Goal: Check status

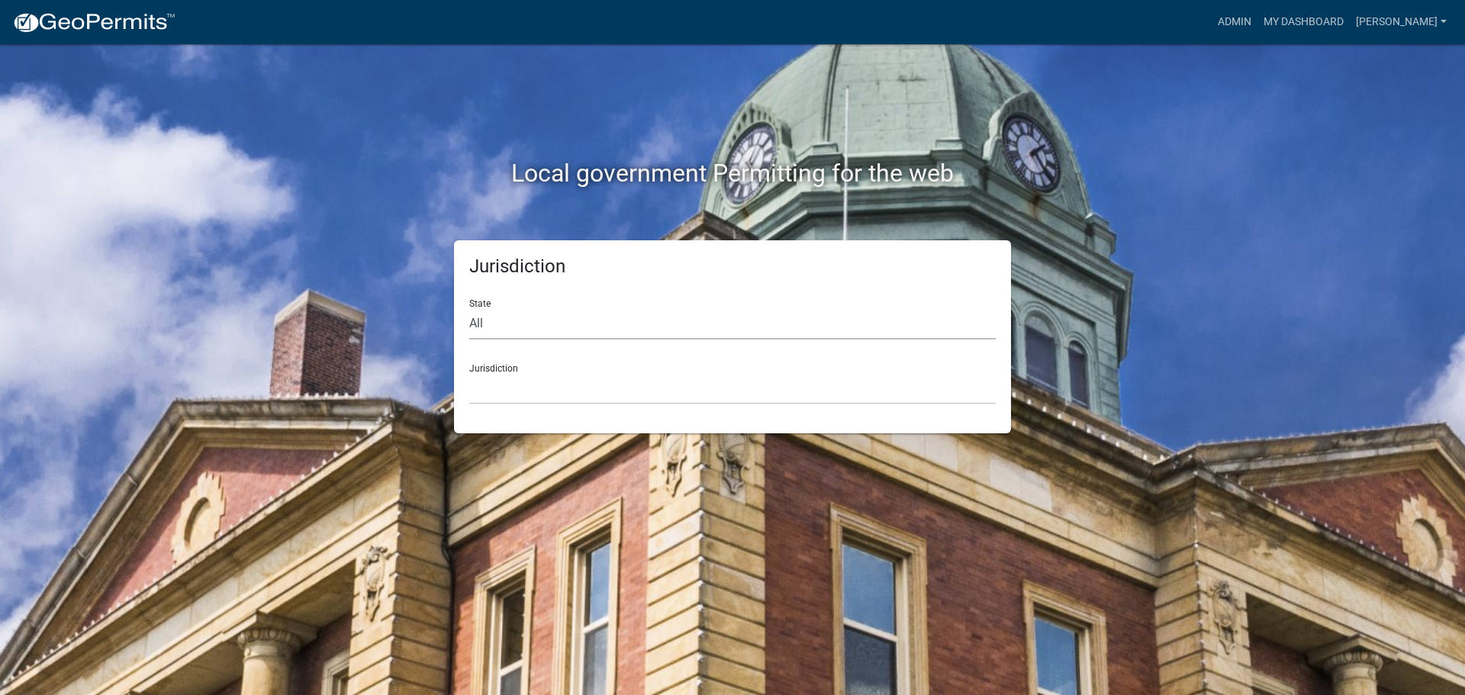
click at [523, 332] on select "All [US_STATE] [US_STATE] [US_STATE] [US_STATE] [US_STATE] [US_STATE] [US_STATE…" at bounding box center [732, 323] width 526 height 31
select select "[US_STATE]"
click at [469, 308] on select "All [US_STATE] [US_STATE] [US_STATE] [US_STATE] [US_STATE] [US_STATE] [US_STATE…" at bounding box center [732, 323] width 526 height 31
click at [495, 394] on select "[GEOGRAPHIC_DATA], [US_STATE] [GEOGRAPHIC_DATA], [US_STATE] [GEOGRAPHIC_DATA], …" at bounding box center [732, 388] width 526 height 31
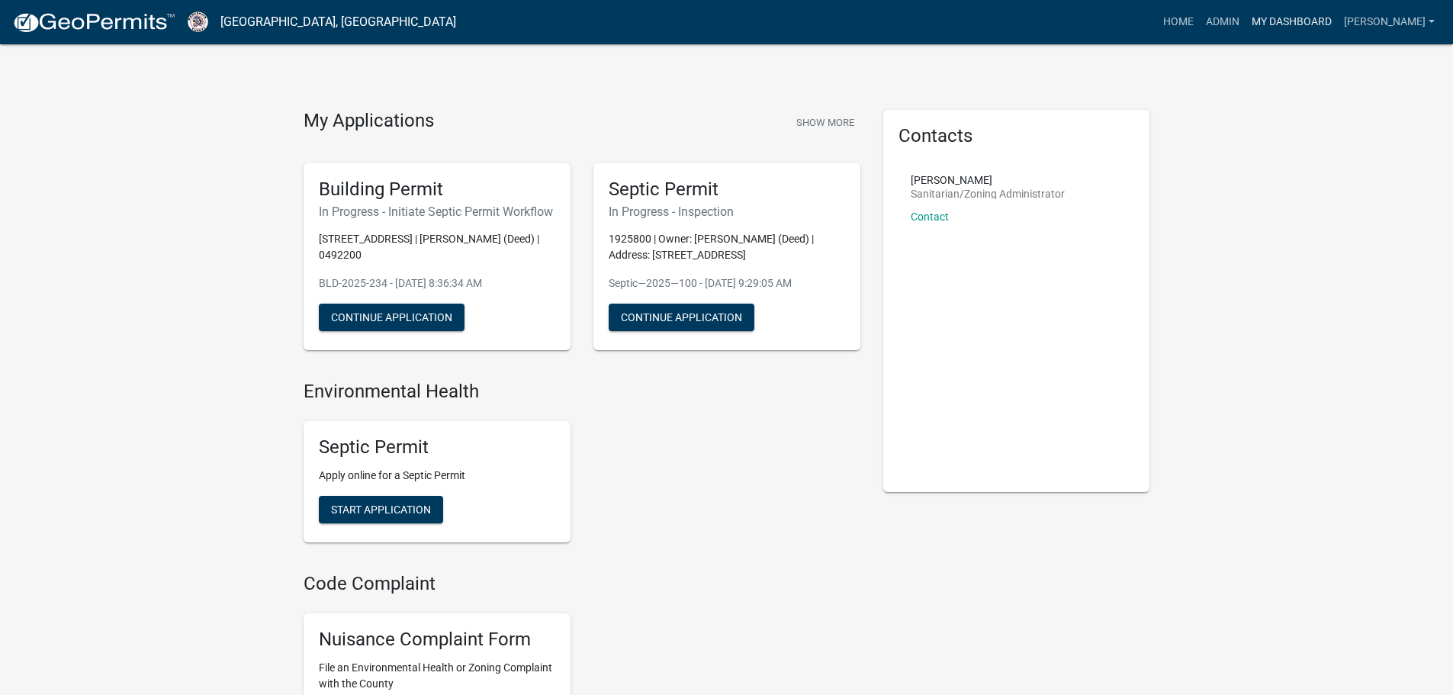
click at [1285, 23] on link "My Dashboard" at bounding box center [1292, 22] width 92 height 29
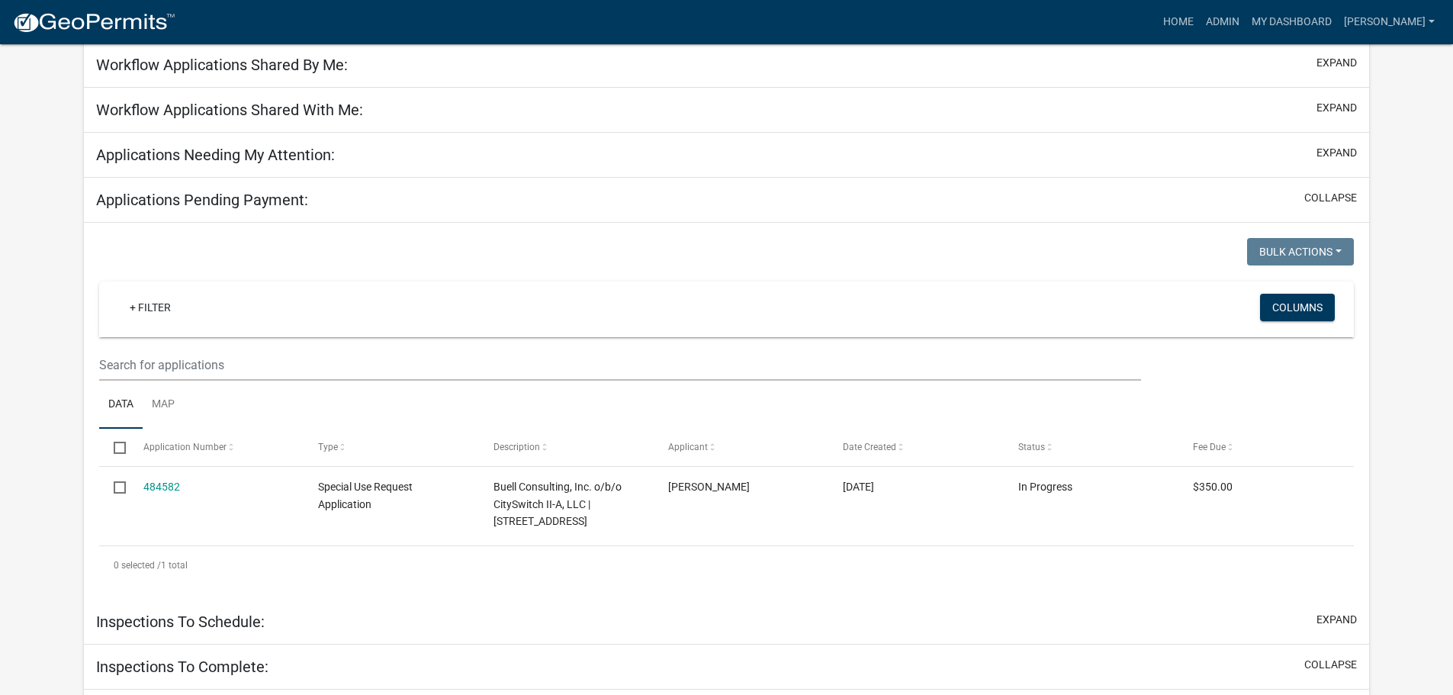
scroll to position [153, 0]
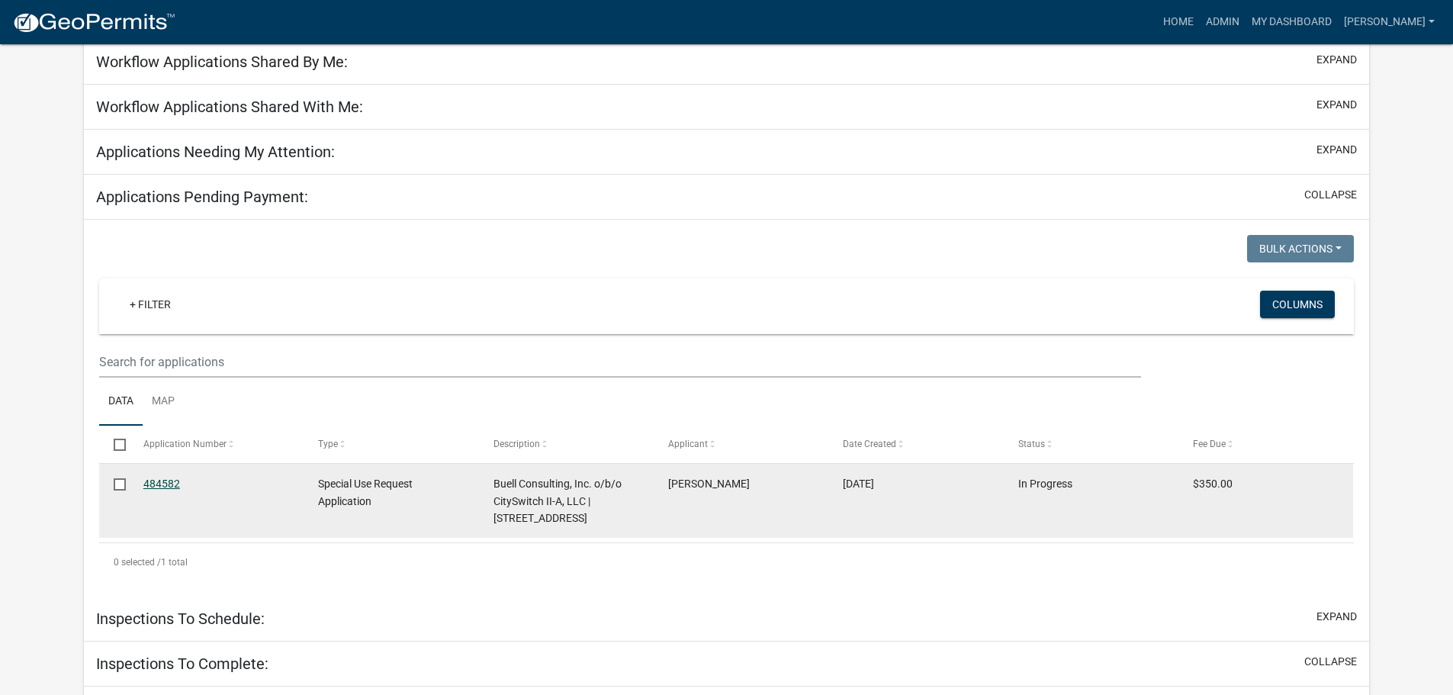
click at [160, 483] on link "484582" at bounding box center [161, 484] width 37 height 12
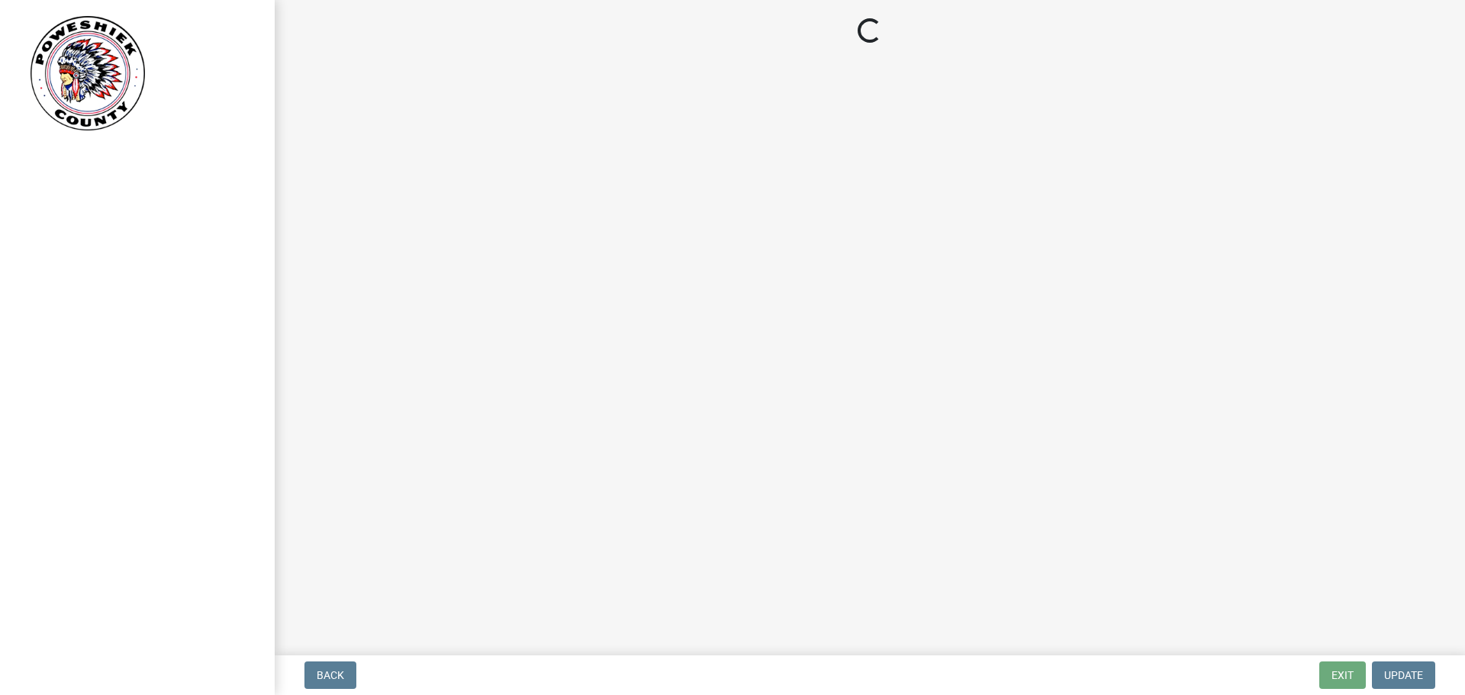
select select "3: 3"
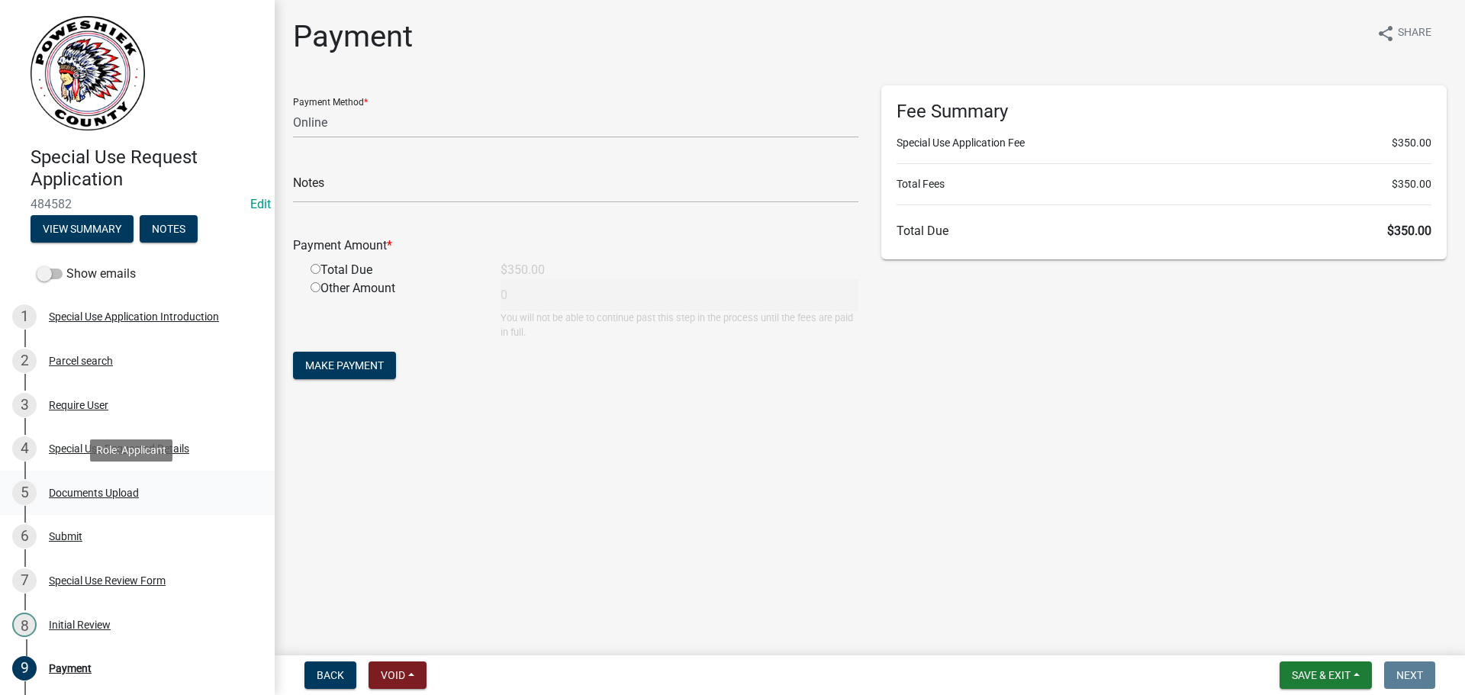
click at [84, 491] on div "Documents Upload" at bounding box center [94, 492] width 90 height 11
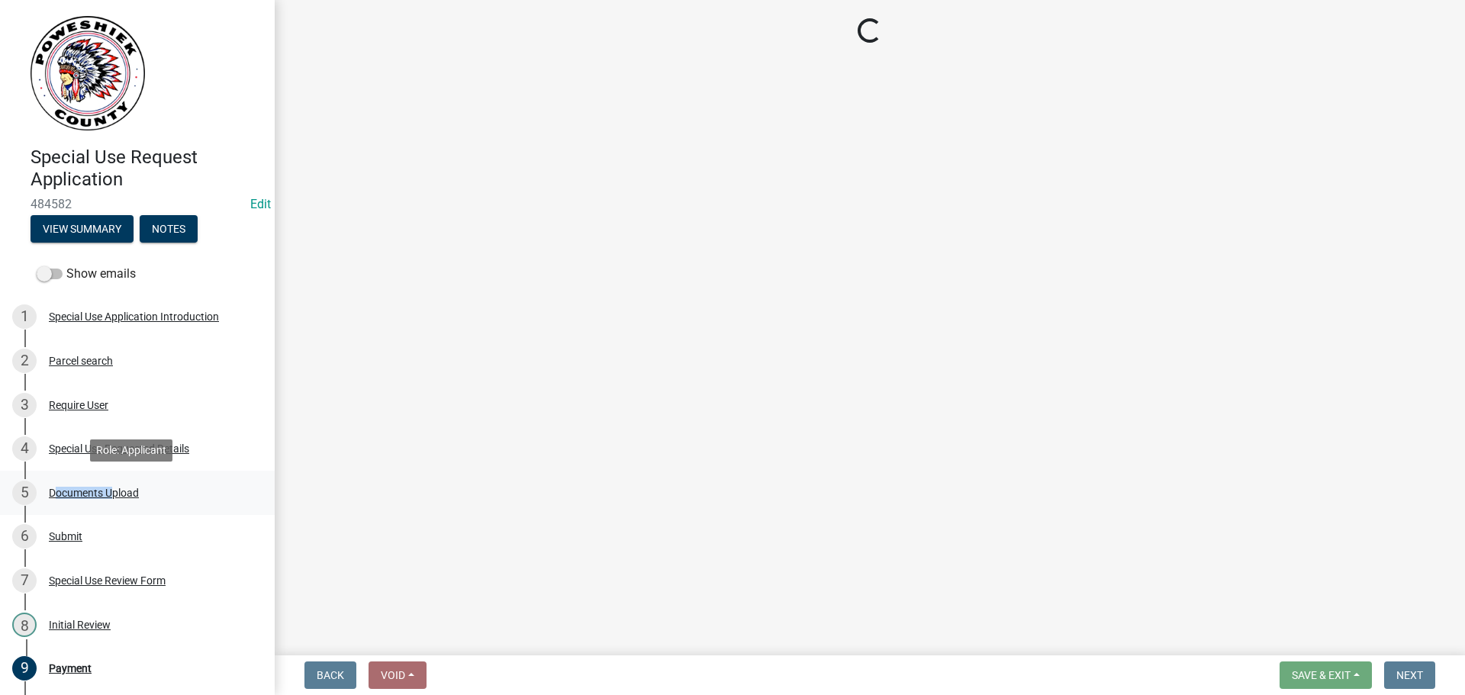
click at [84, 491] on div "Documents Upload" at bounding box center [94, 492] width 90 height 11
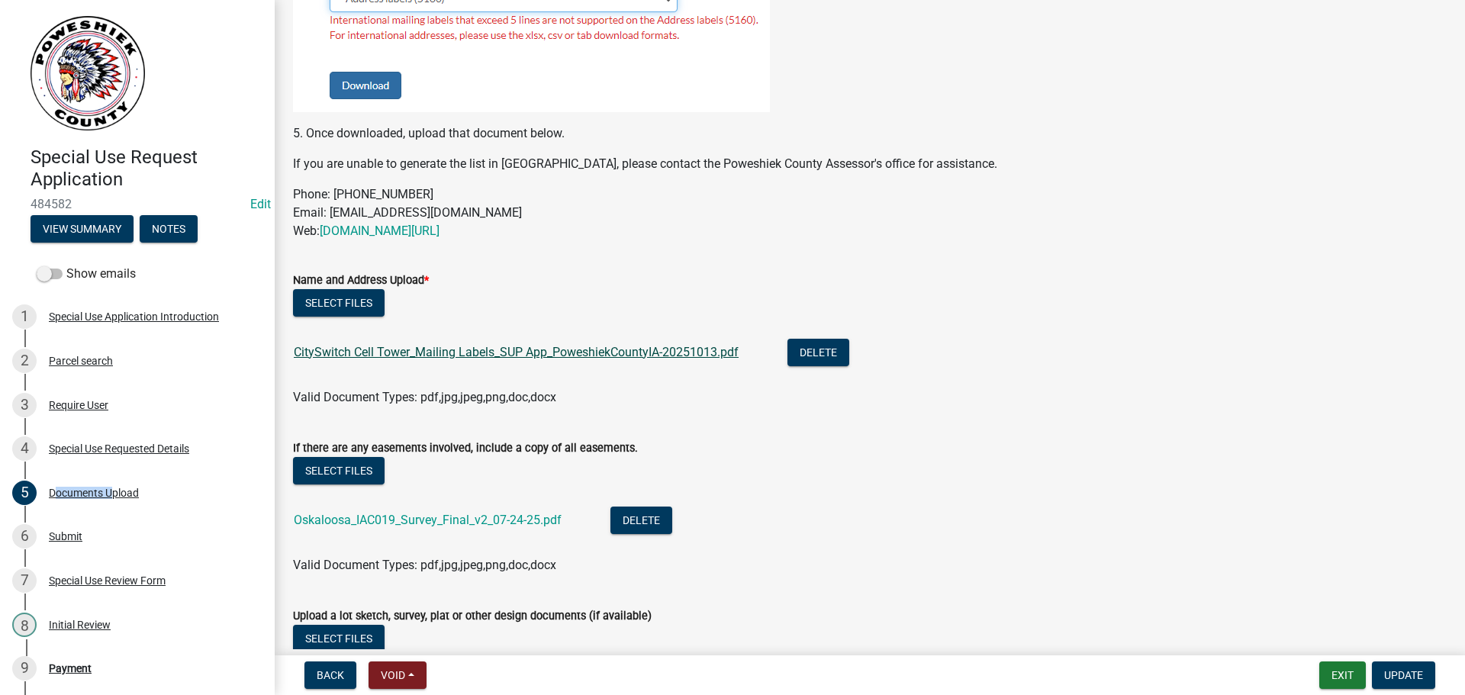
scroll to position [1144, 0]
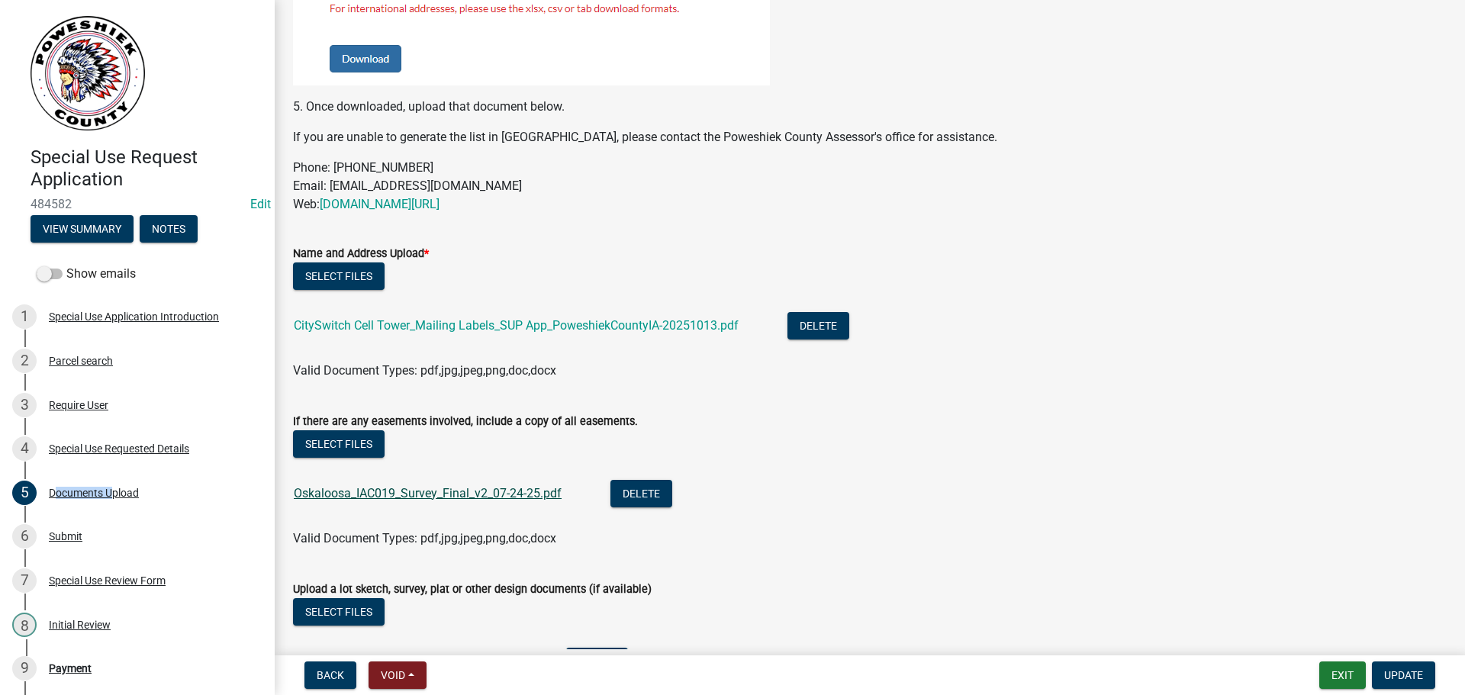
click at [364, 496] on link "Oskaloosa_IAC019_Survey_Final_v2_07-24-25.pdf" at bounding box center [428, 493] width 268 height 14
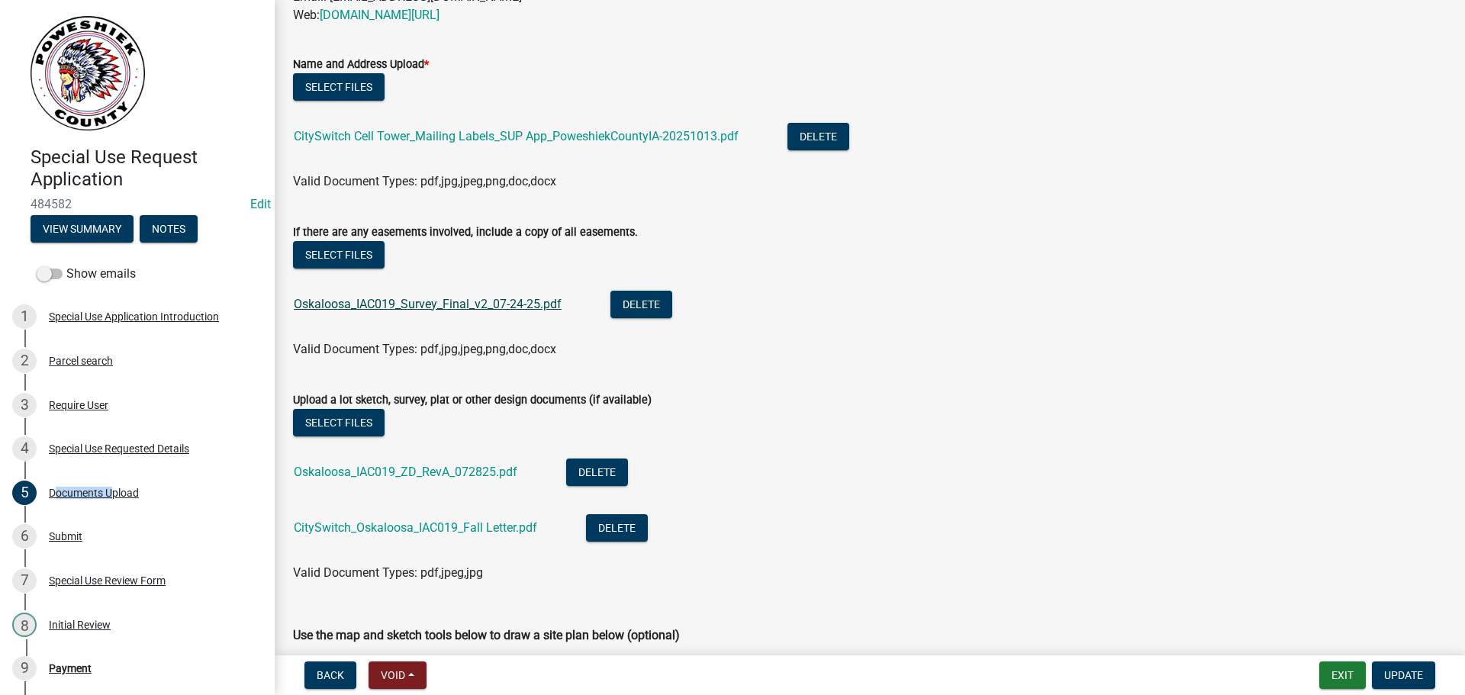
scroll to position [1373, 0]
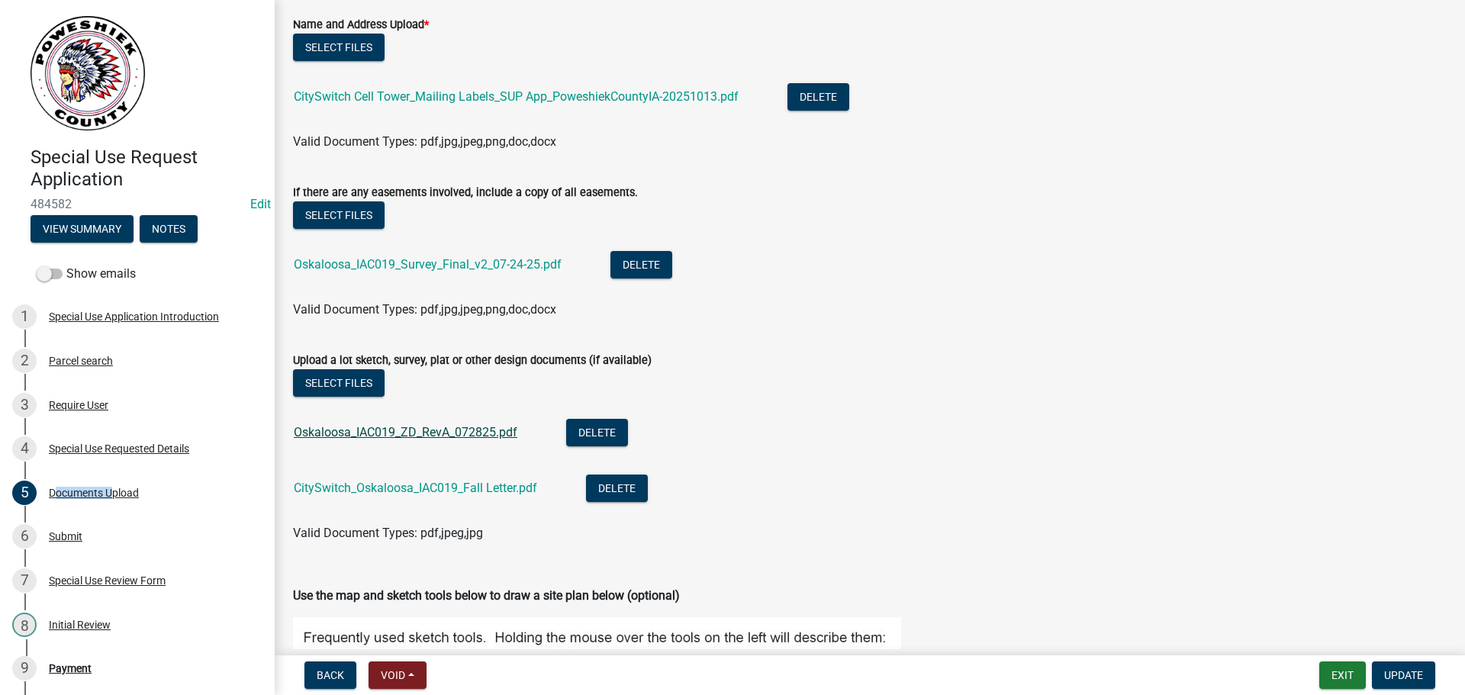
click at [362, 433] on link "Oskaloosa_IAC019_ZD_RevA_072825.pdf" at bounding box center [406, 432] width 224 height 14
